Goal: Task Accomplishment & Management: Complete application form

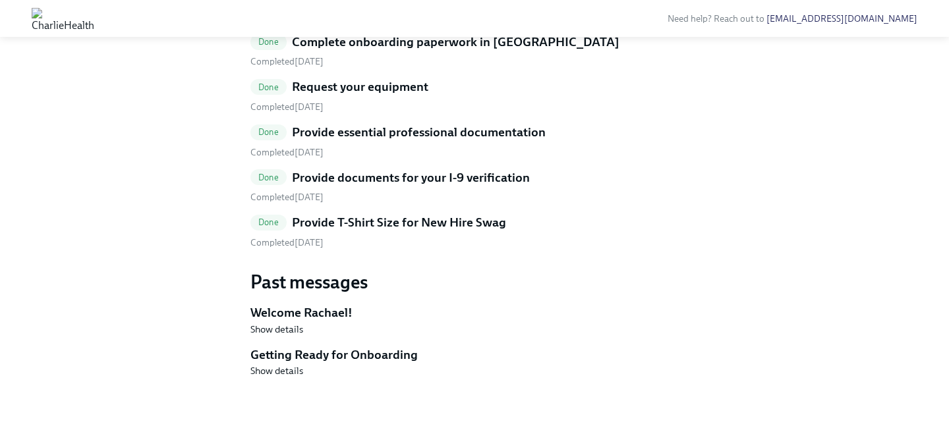
scroll to position [723, 0]
click at [363, 231] on h5 "Provide T-Shirt Size for New Hire Swag" at bounding box center [399, 222] width 214 height 17
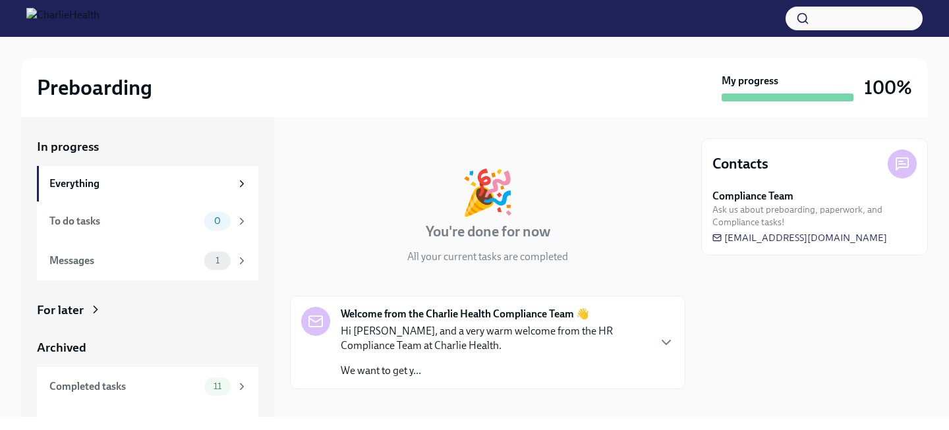
scroll to position [20, 0]
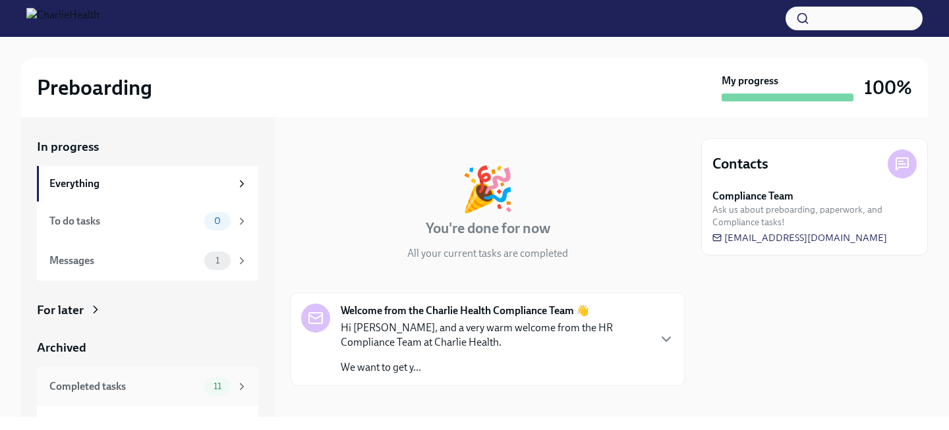
click at [206, 382] on span "11" at bounding box center [218, 387] width 24 height 10
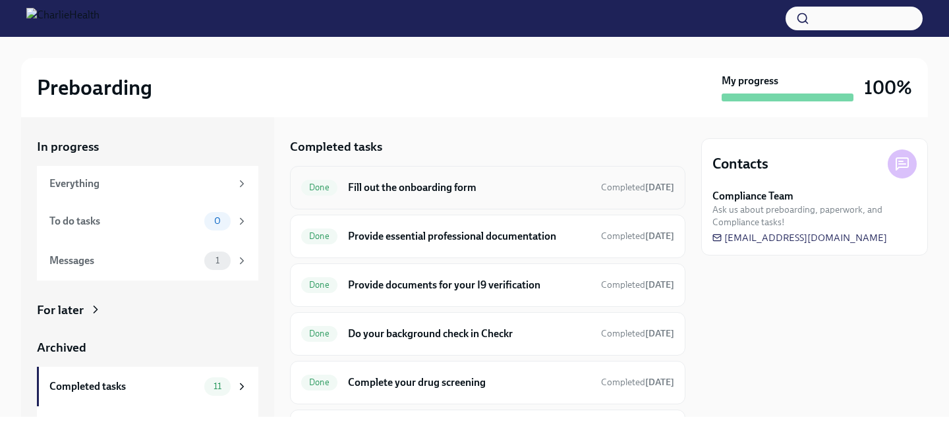
click at [368, 188] on h6 "Fill out the onboarding form" at bounding box center [469, 188] width 243 height 14
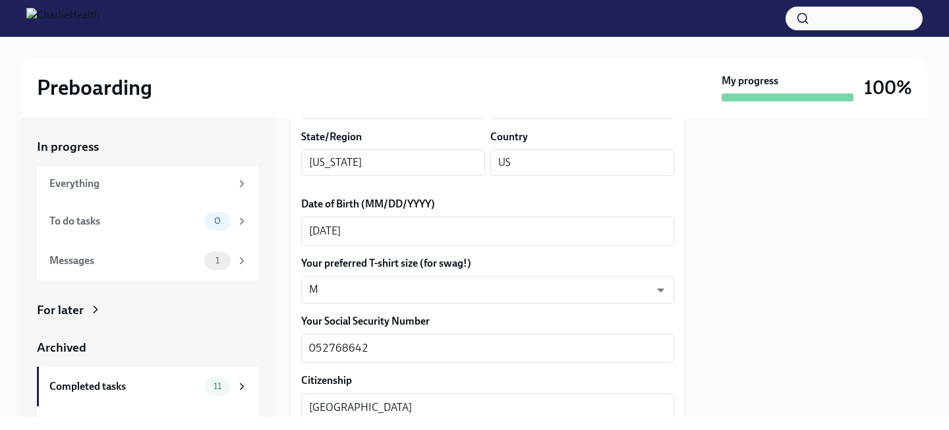
scroll to position [581, 0]
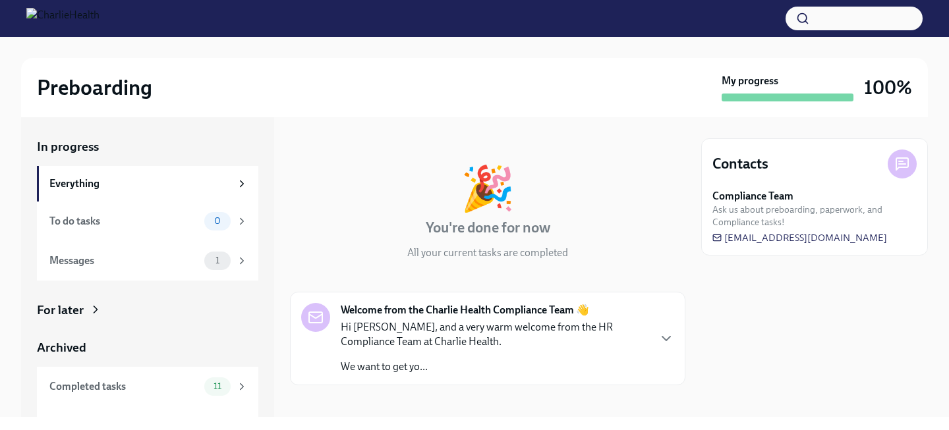
scroll to position [30, 0]
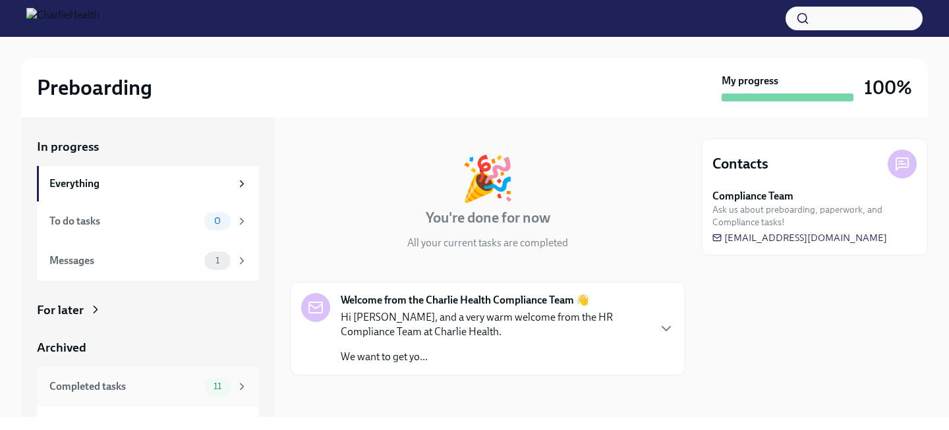
click at [235, 378] on div "11" at bounding box center [225, 387] width 43 height 18
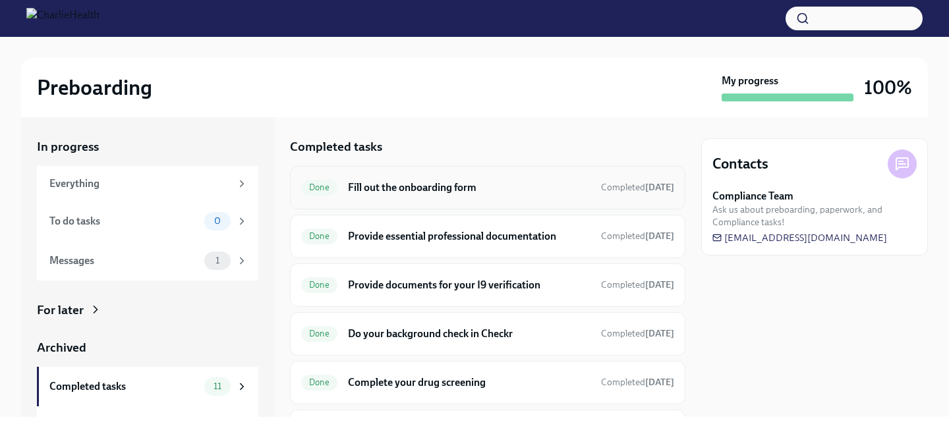
click at [367, 185] on h6 "Fill out the onboarding form" at bounding box center [469, 188] width 243 height 14
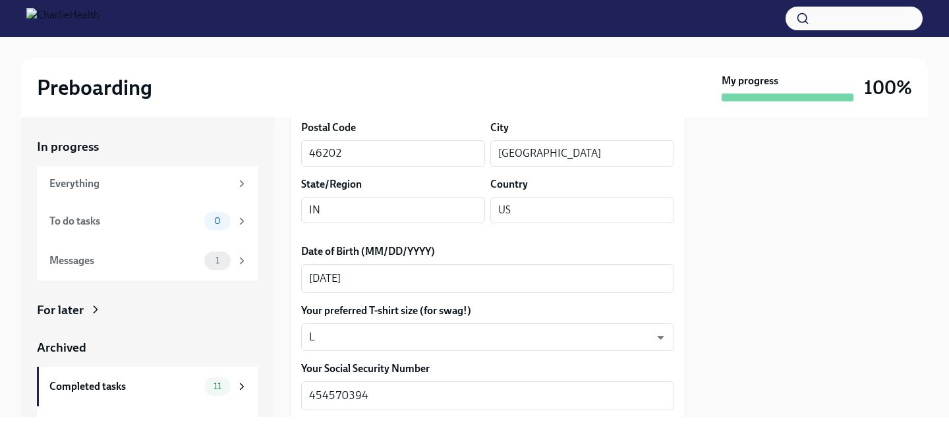
scroll to position [527, 0]
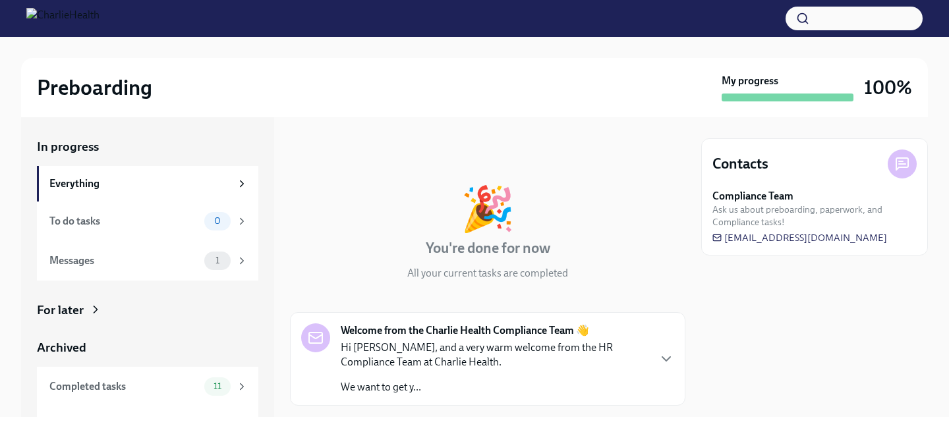
click at [198, 365] on div "Archived Completed tasks 11 Messages 0" at bounding box center [147, 392] width 221 height 107
click at [202, 376] on div "Completed tasks 11" at bounding box center [147, 387] width 221 height 40
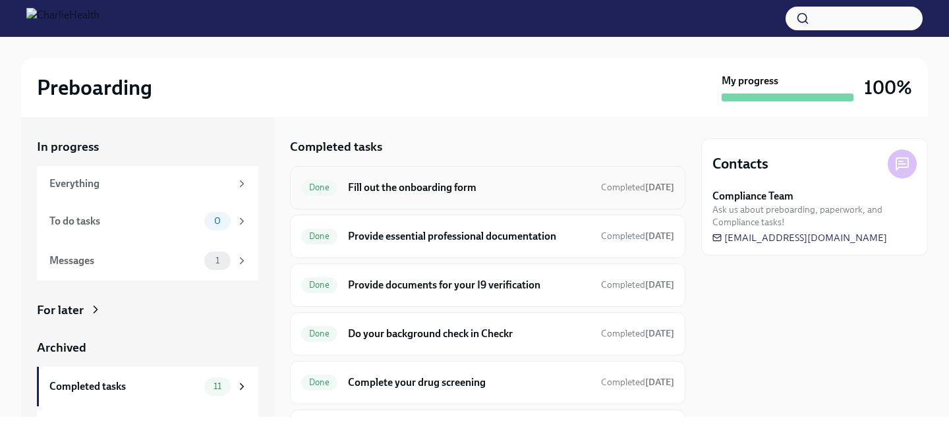
click at [390, 193] on h6 "Fill out the onboarding form" at bounding box center [469, 188] width 243 height 14
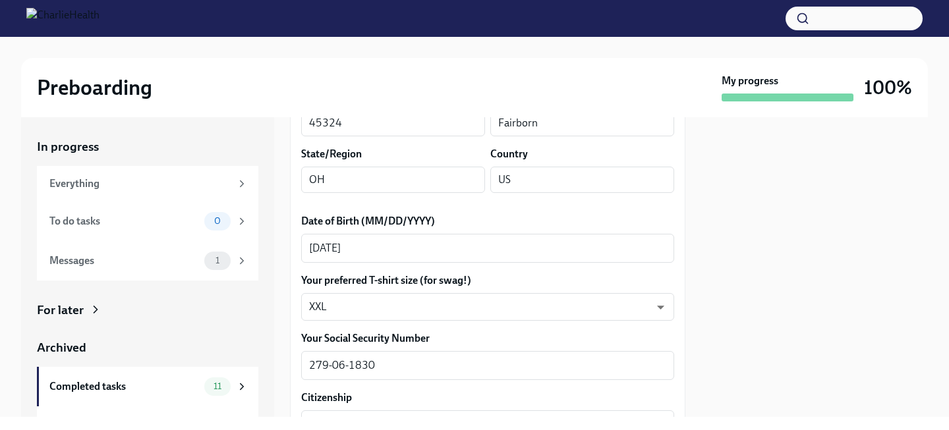
scroll to position [560, 0]
